Goal: Check status

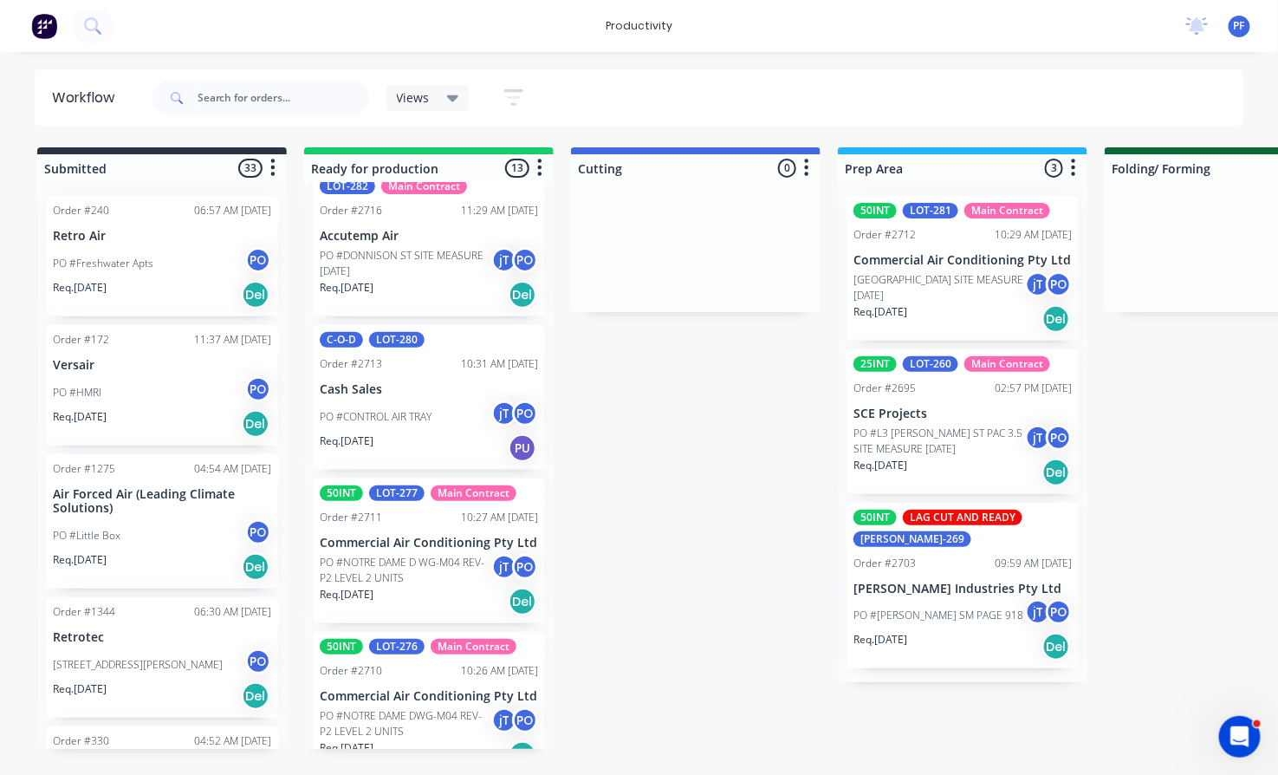
scroll to position [963, 0]
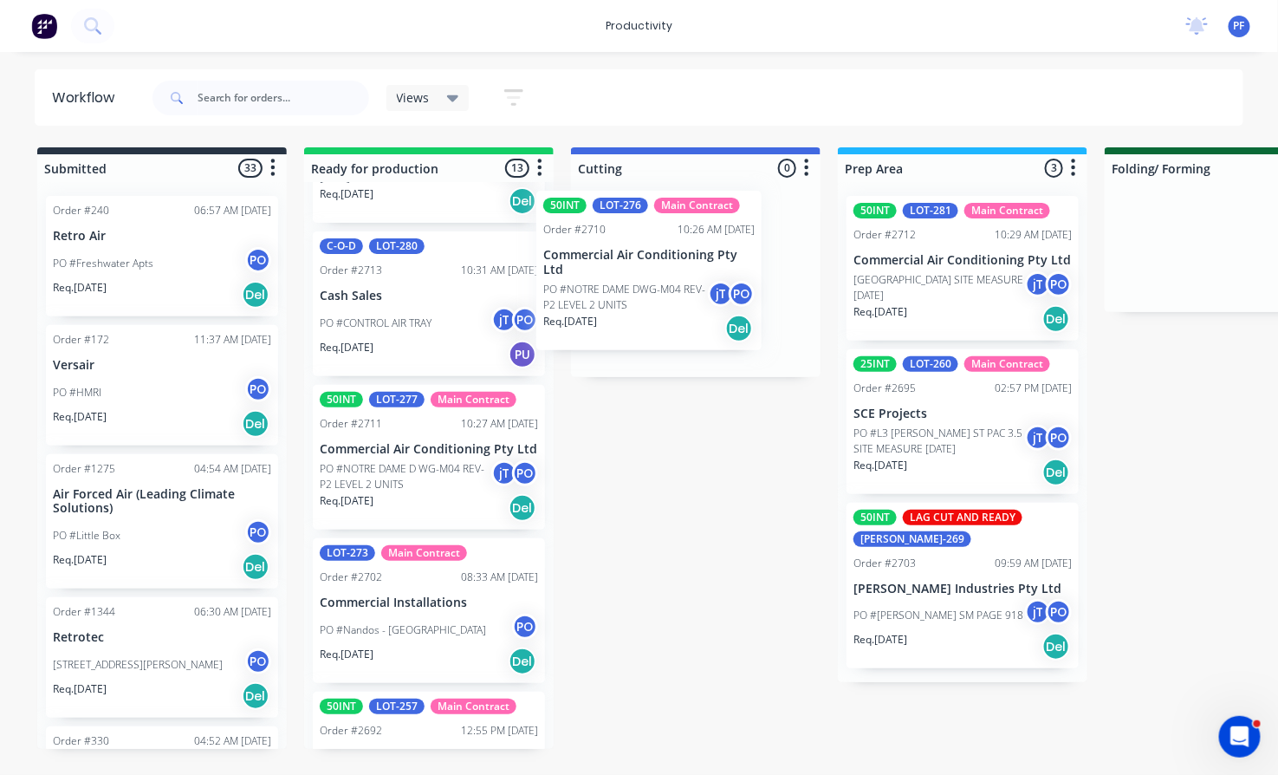
drag, startPoint x: 404, startPoint y: 598, endPoint x: 633, endPoint y: 245, distance: 420.9
